Goal: Navigation & Orientation: Find specific page/section

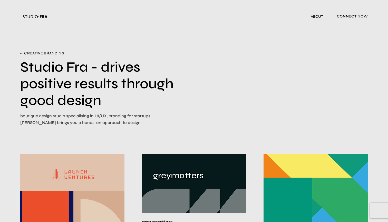
click at [315, 17] on link "ABOUT" at bounding box center [317, 16] width 12 height 4
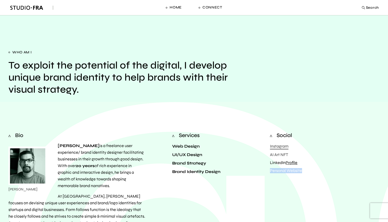
scroll to position [2, 0]
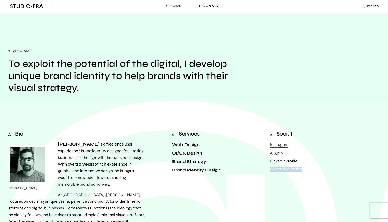
click at [205, 7] on span "Connect" at bounding box center [212, 5] width 20 height 5
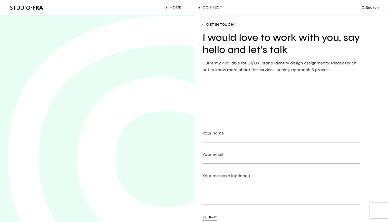
click at [179, 7] on span "Home" at bounding box center [176, 7] width 12 height 5
